Goal: Information Seeking & Learning: Learn about a topic

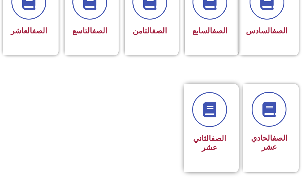
scroll to position [393, 0]
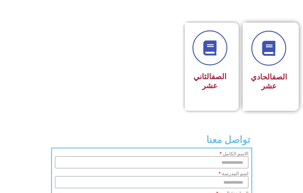
click at [271, 91] on h3 "الصف الحادي عشر" at bounding box center [269, 81] width 36 height 18
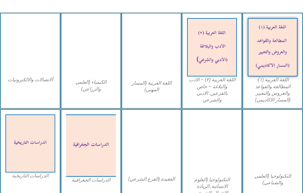
scroll to position [331, 0]
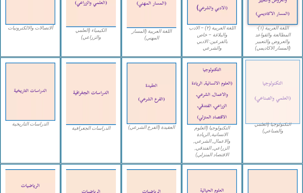
click at [284, 92] on img at bounding box center [273, 92] width 55 height 64
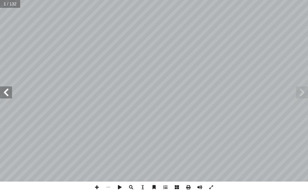
click at [9, 94] on span at bounding box center [6, 92] width 12 height 12
click at [190, 189] on span at bounding box center [188, 186] width 11 height 11
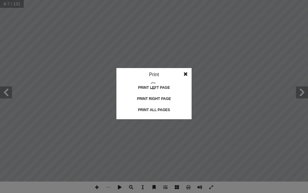
click at [159, 111] on div "Print all pages" at bounding box center [154, 110] width 60 height 10
click at [184, 72] on span at bounding box center [185, 74] width 11 height 12
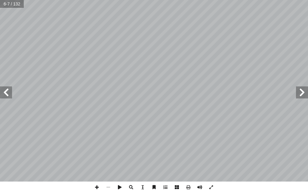
click at [3, 95] on span at bounding box center [6, 92] width 12 height 12
click at [5, 93] on span at bounding box center [6, 92] width 12 height 12
click at [305, 93] on span at bounding box center [302, 92] width 12 height 12
click at [300, 92] on span at bounding box center [302, 92] width 12 height 12
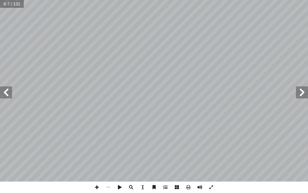
click at [6, 95] on span at bounding box center [6, 92] width 12 height 12
click at [6, 92] on span at bounding box center [6, 92] width 12 height 12
click at [301, 94] on span at bounding box center [302, 92] width 12 height 12
click at [9, 96] on span at bounding box center [6, 92] width 12 height 12
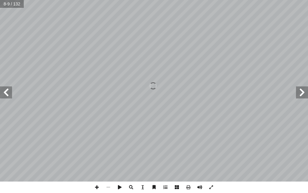
click at [9, 96] on span at bounding box center [6, 92] width 12 height 12
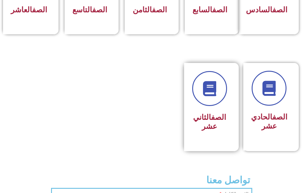
scroll to position [391, 0]
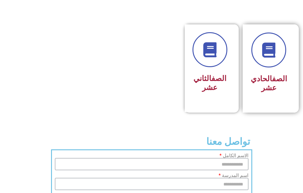
click at [289, 84] on div "الصف الحادي عشر" at bounding box center [269, 68] width 53 height 88
